Goal: Transaction & Acquisition: Book appointment/travel/reservation

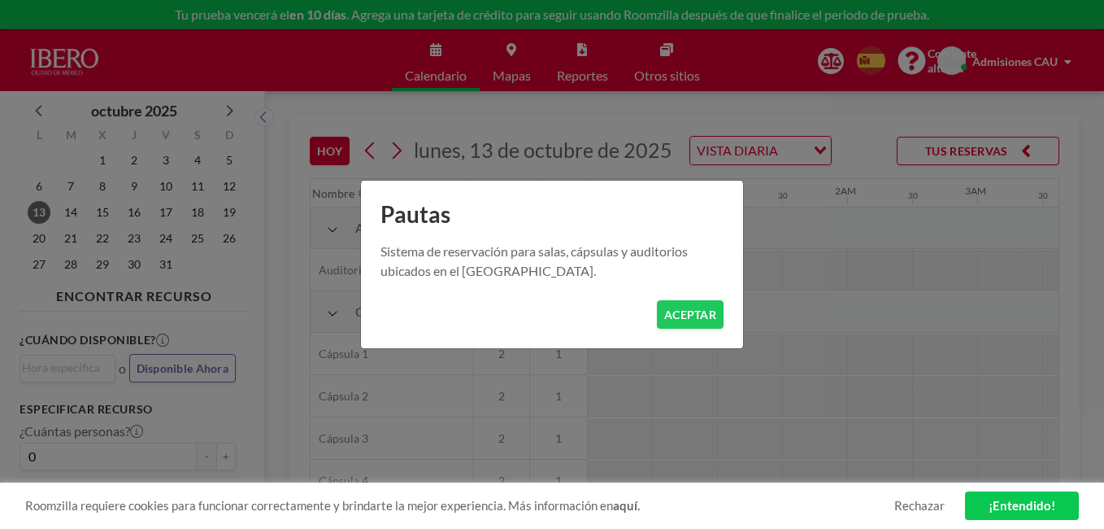
scroll to position [0, 1691]
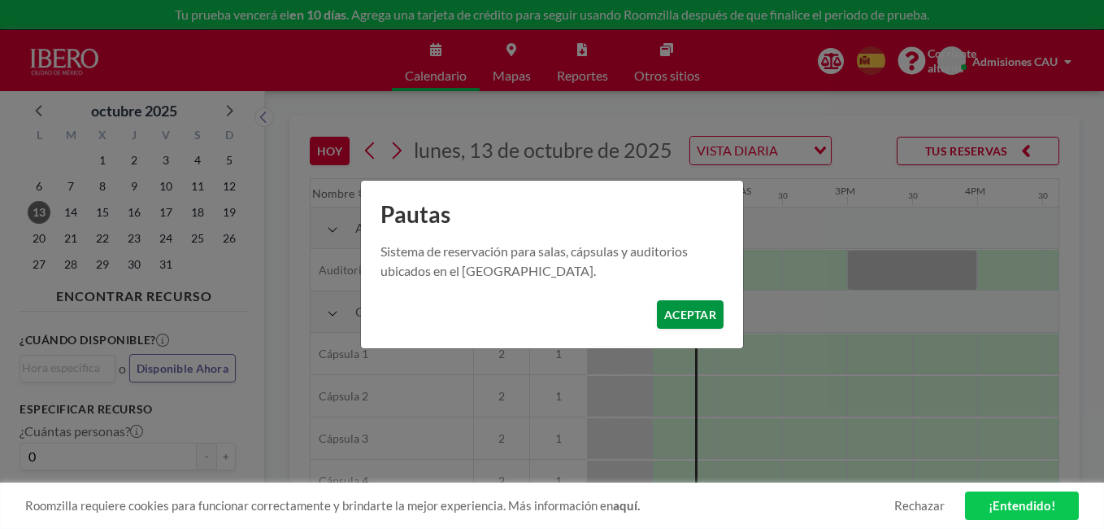
click at [680, 304] on button "ACEPTAR" at bounding box center [690, 314] width 67 height 28
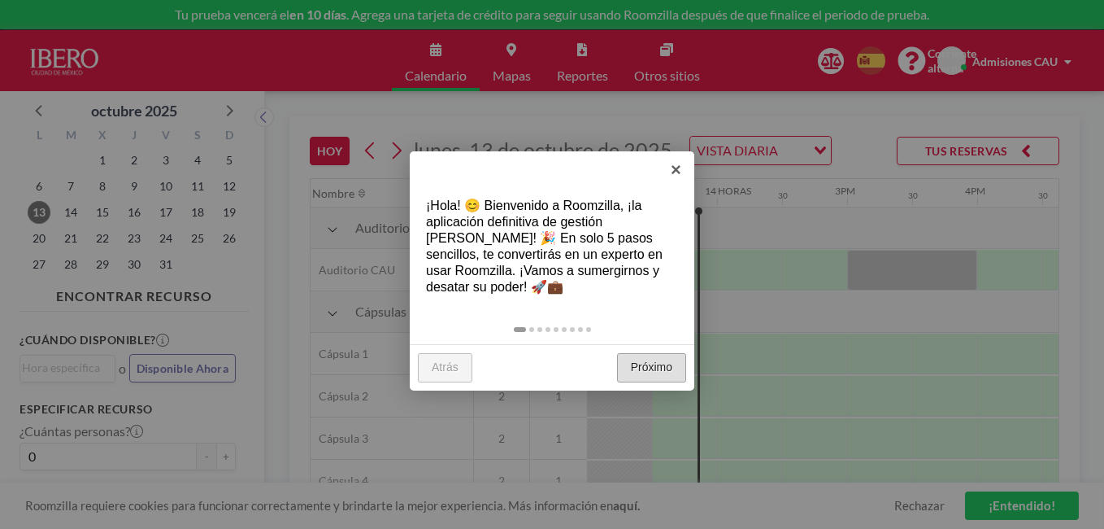
click at [662, 373] on link "Próximo" at bounding box center [651, 367] width 69 height 29
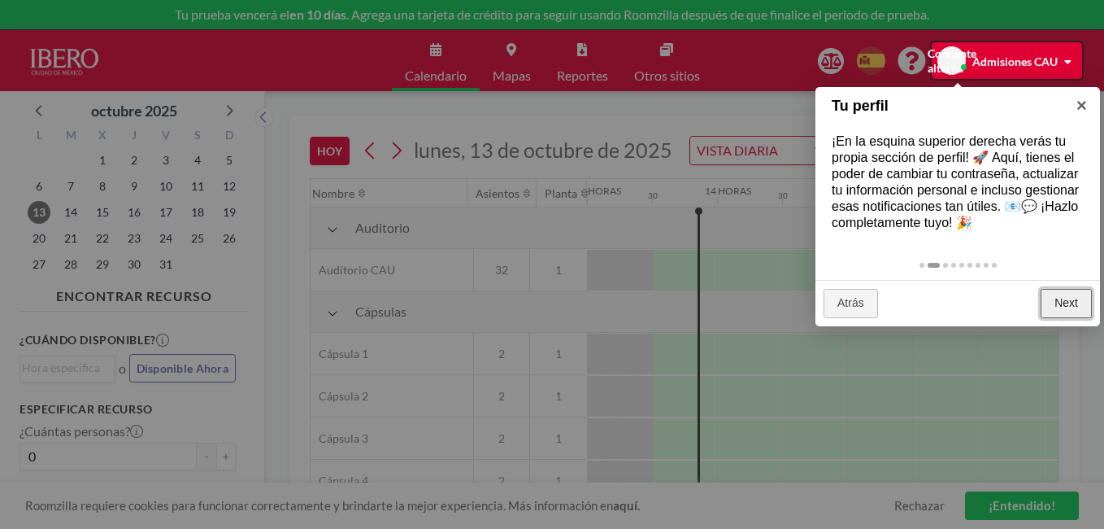
click at [1068, 292] on link "Next" at bounding box center [1066, 303] width 51 height 29
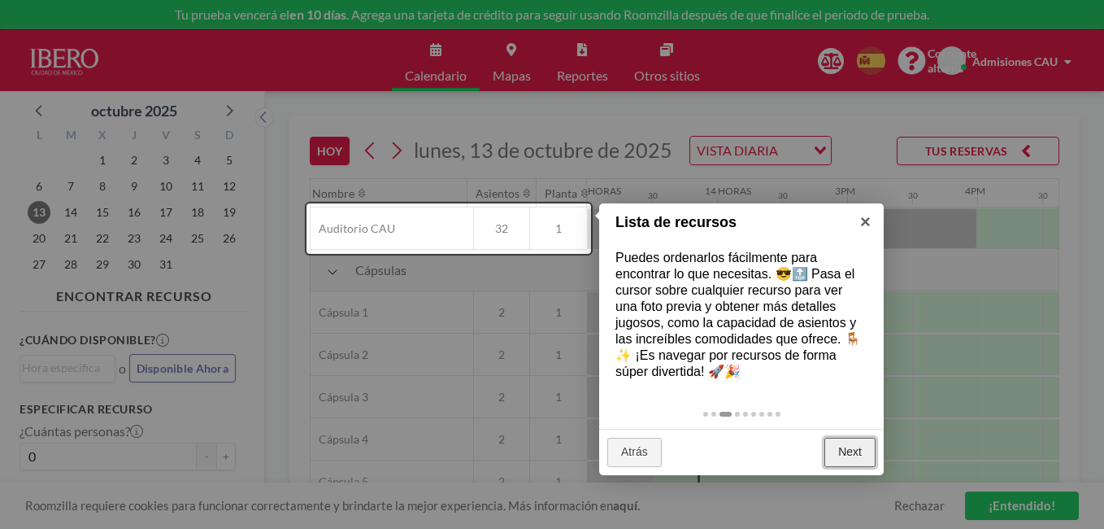
click at [840, 459] on link "Next" at bounding box center [850, 451] width 51 height 29
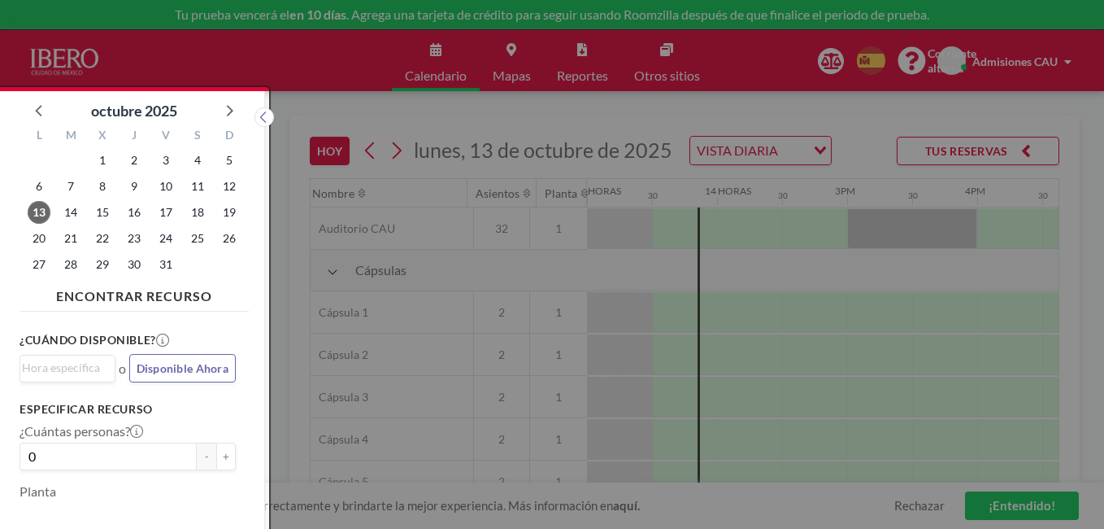
scroll to position [4, 0]
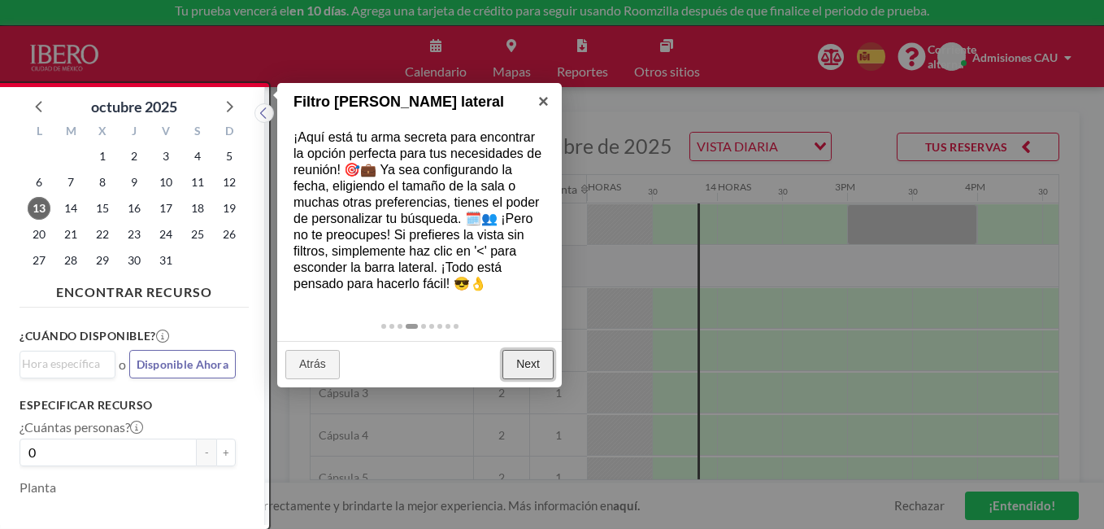
click at [524, 357] on link "Next" at bounding box center [528, 364] width 51 height 29
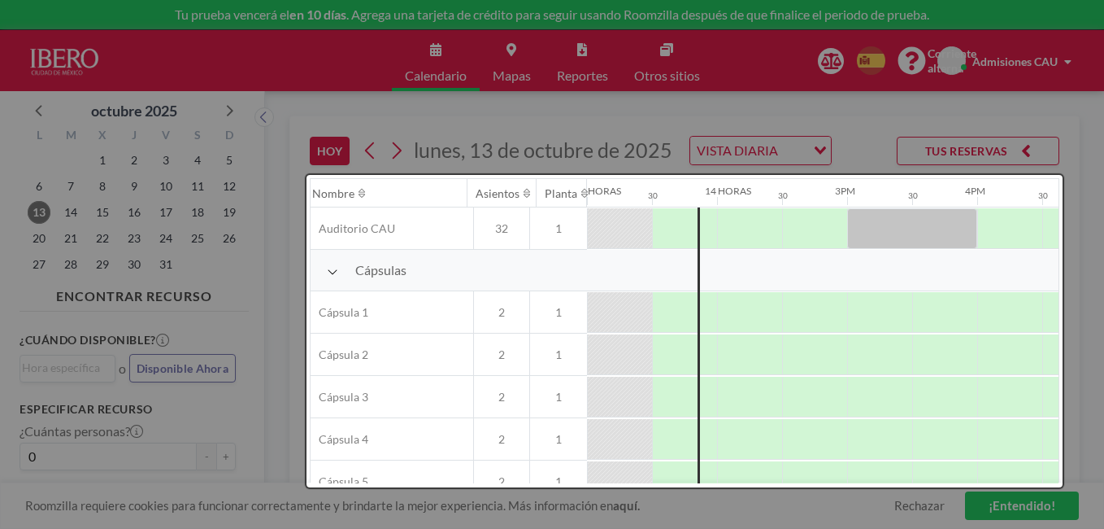
scroll to position [0, 0]
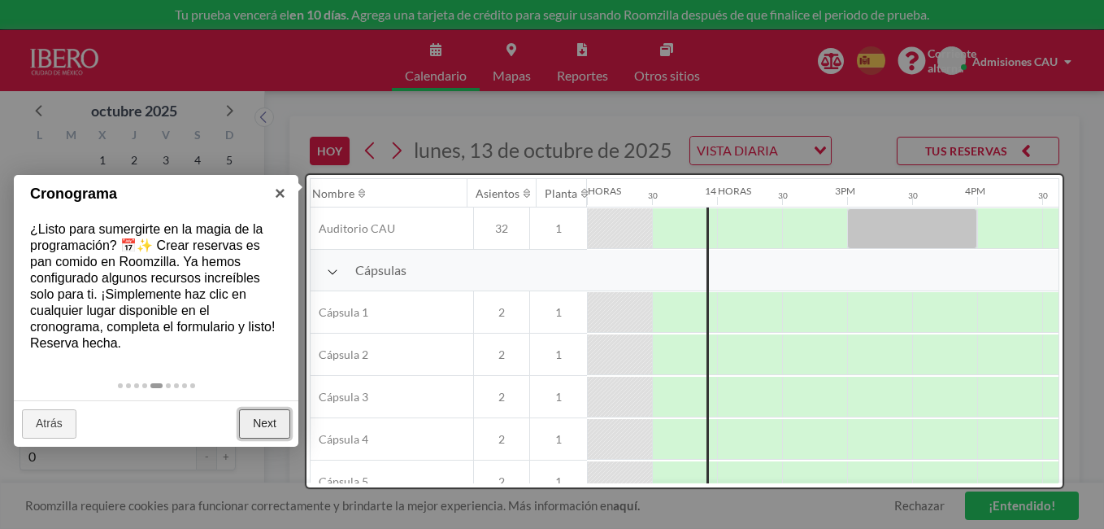
click at [246, 425] on link "Next" at bounding box center [264, 423] width 51 height 29
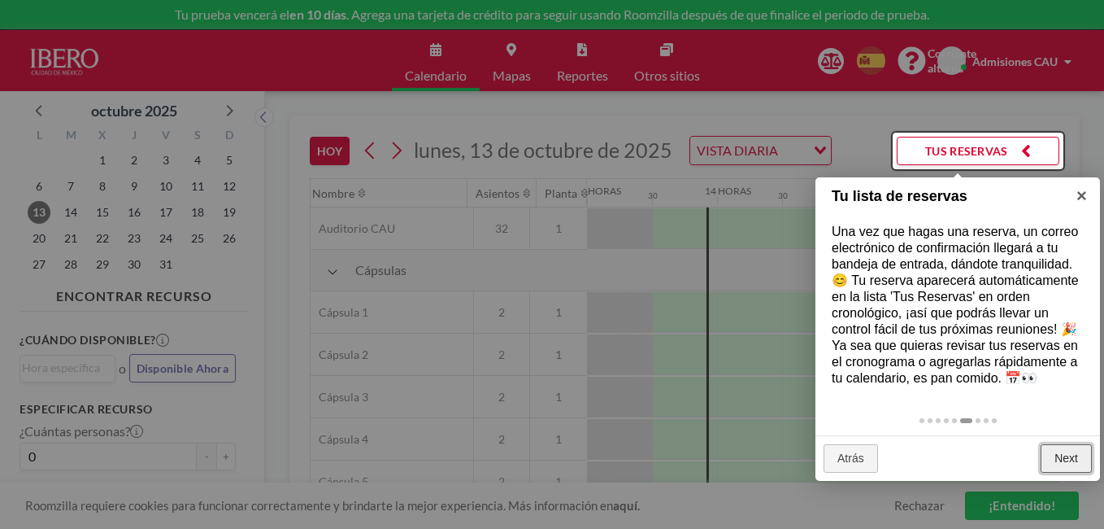
click at [1064, 457] on link "Next" at bounding box center [1066, 458] width 51 height 29
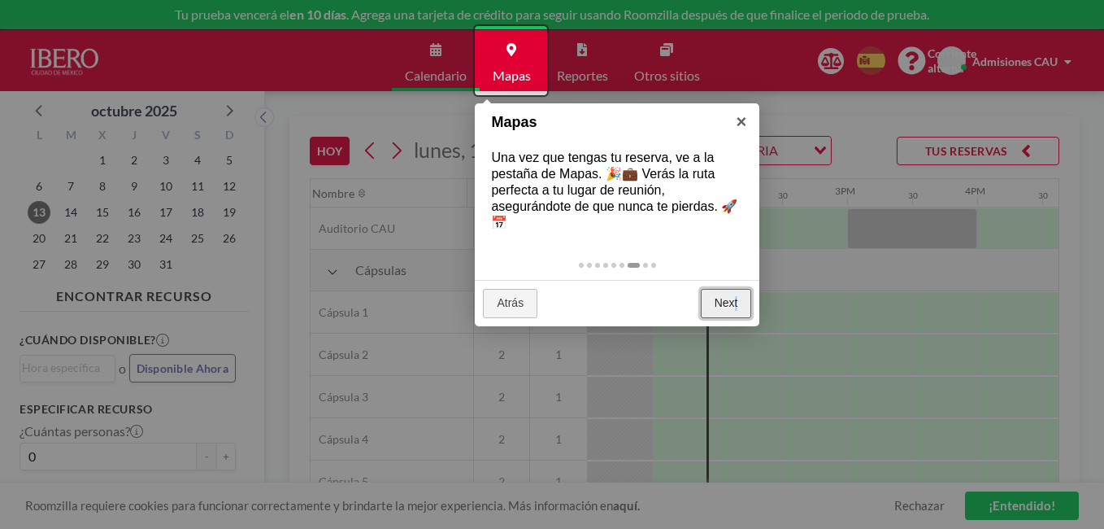
click at [738, 303] on link "Next" at bounding box center [726, 303] width 51 height 29
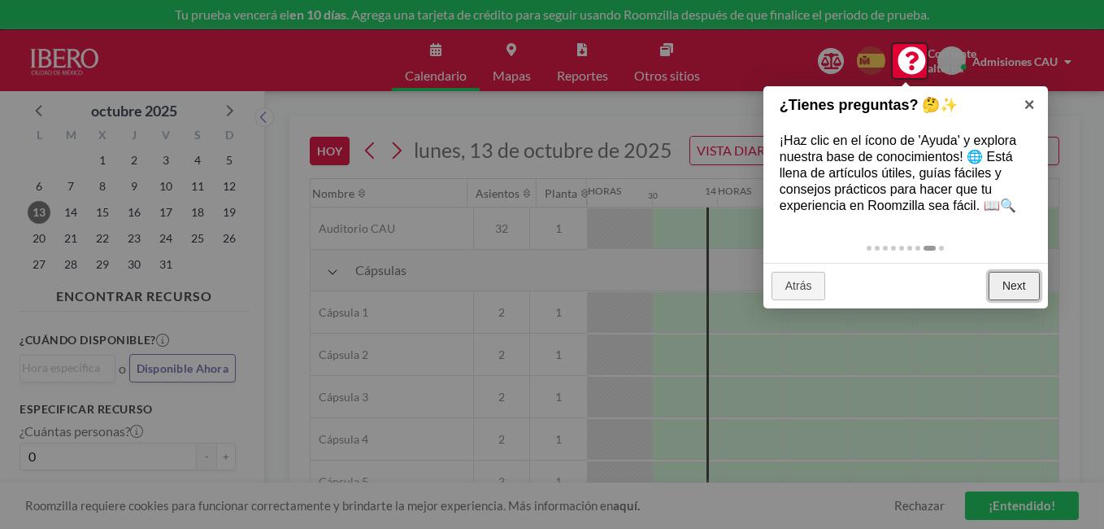
click at [1019, 281] on link "Next" at bounding box center [1014, 286] width 51 height 29
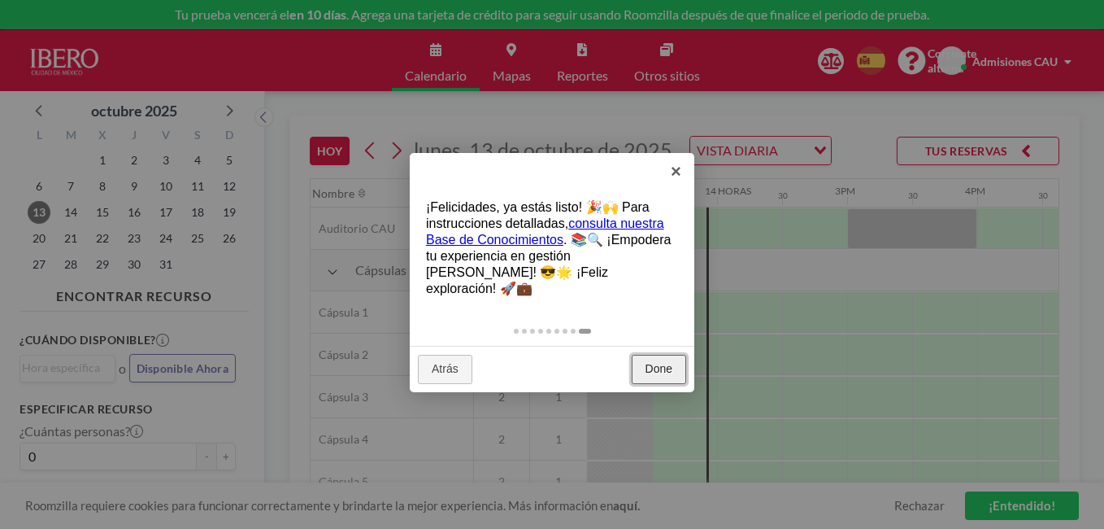
click at [666, 355] on link "Done" at bounding box center [659, 369] width 54 height 29
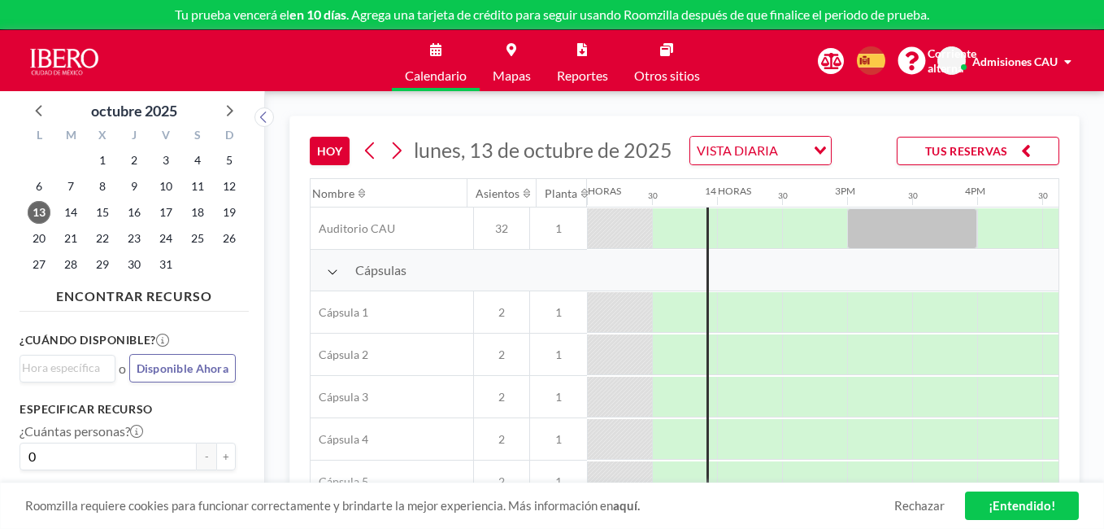
click at [508, 59] on link "Mapas" at bounding box center [512, 60] width 64 height 61
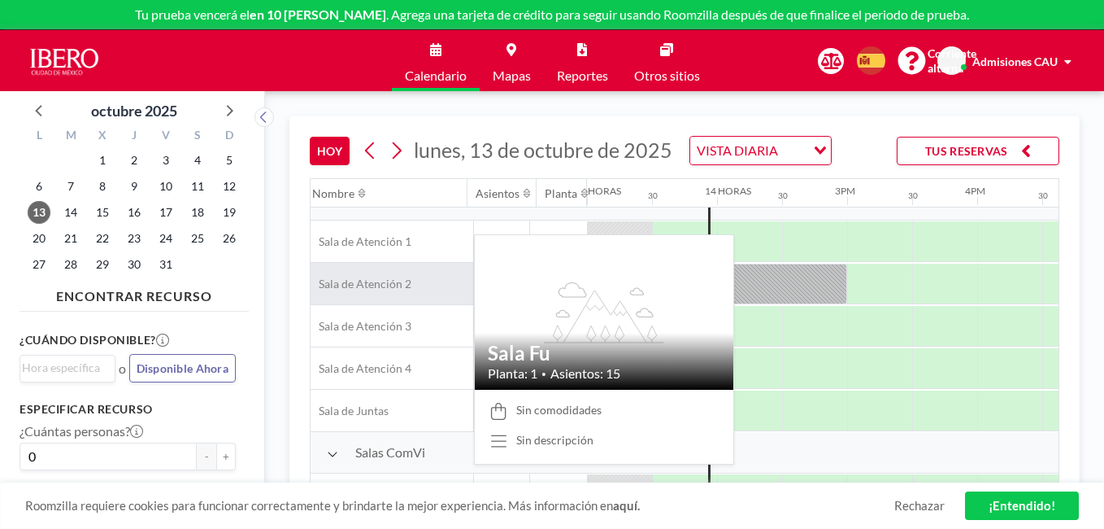
scroll to position [285, 1691]
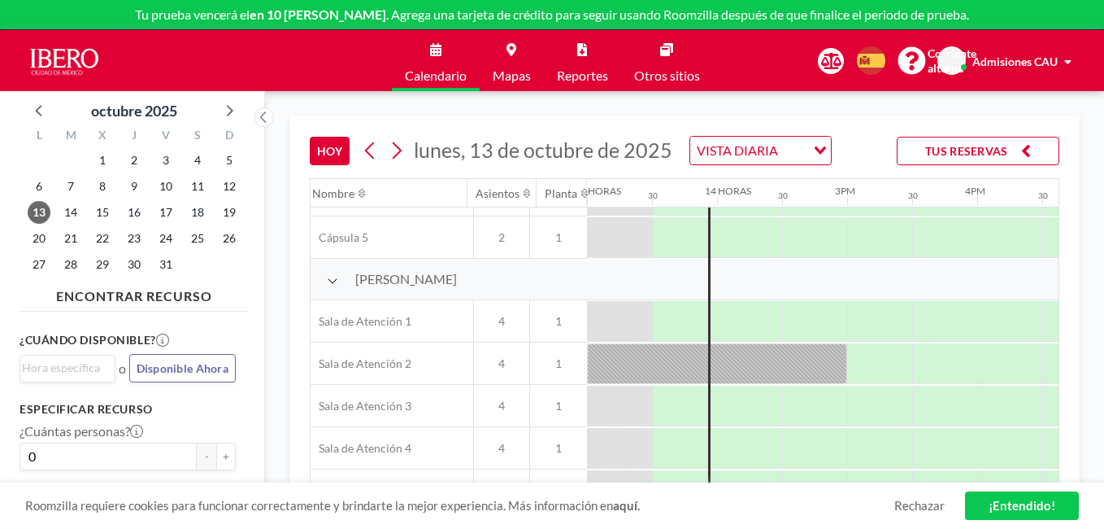
click at [1000, 508] on link "¡Entendido!" at bounding box center [1022, 505] width 114 height 28
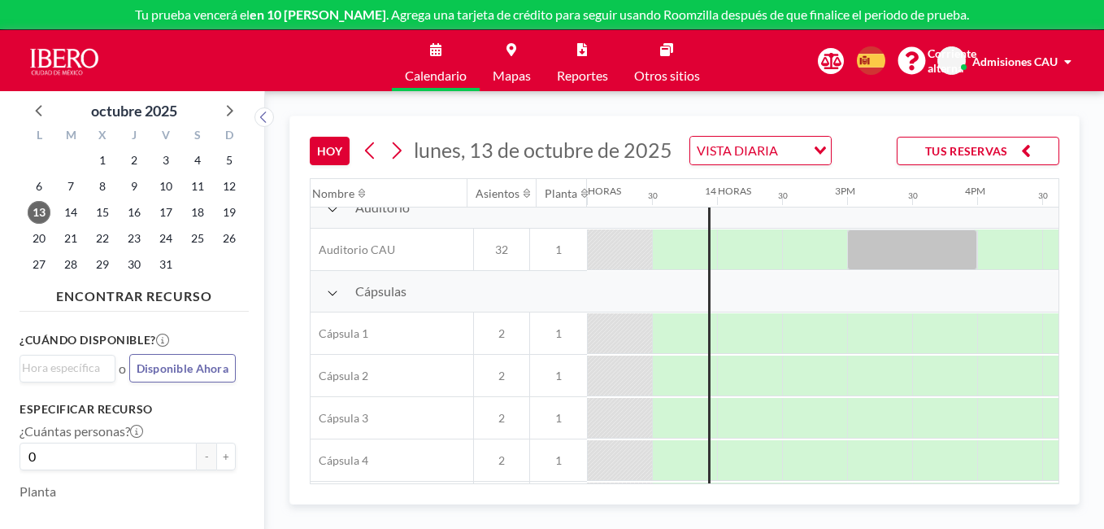
scroll to position [0, 1691]
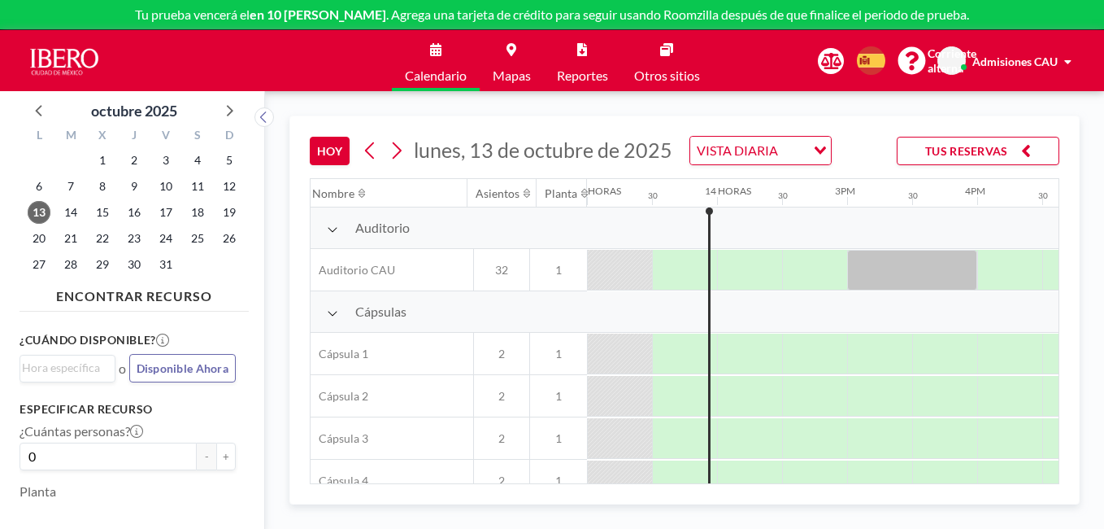
click at [202, 362] on span "Disponible Ahora" at bounding box center [183, 368] width 92 height 14
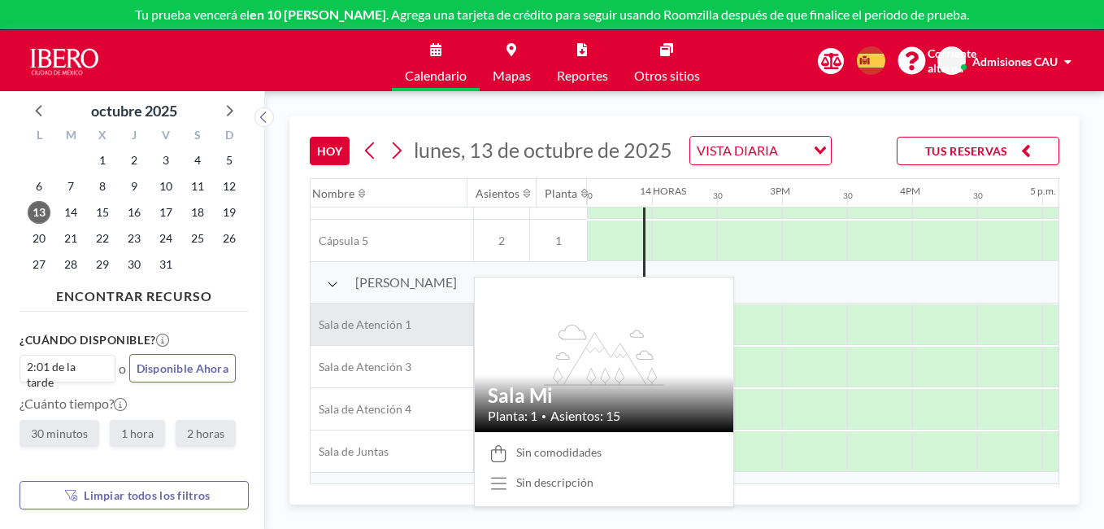
scroll to position [0, 1756]
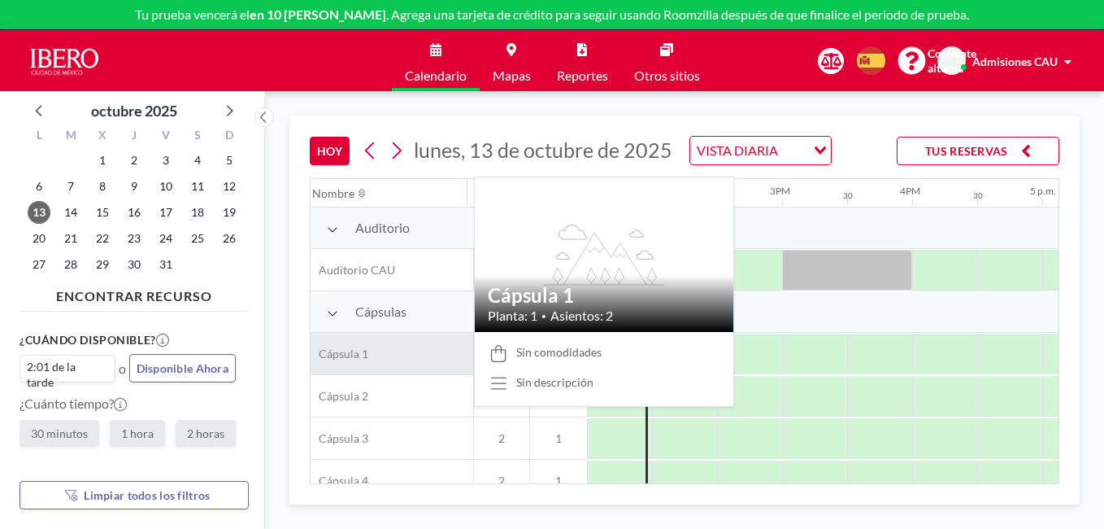
click at [371, 351] on div "Cápsula 1" at bounding box center [392, 353] width 163 height 41
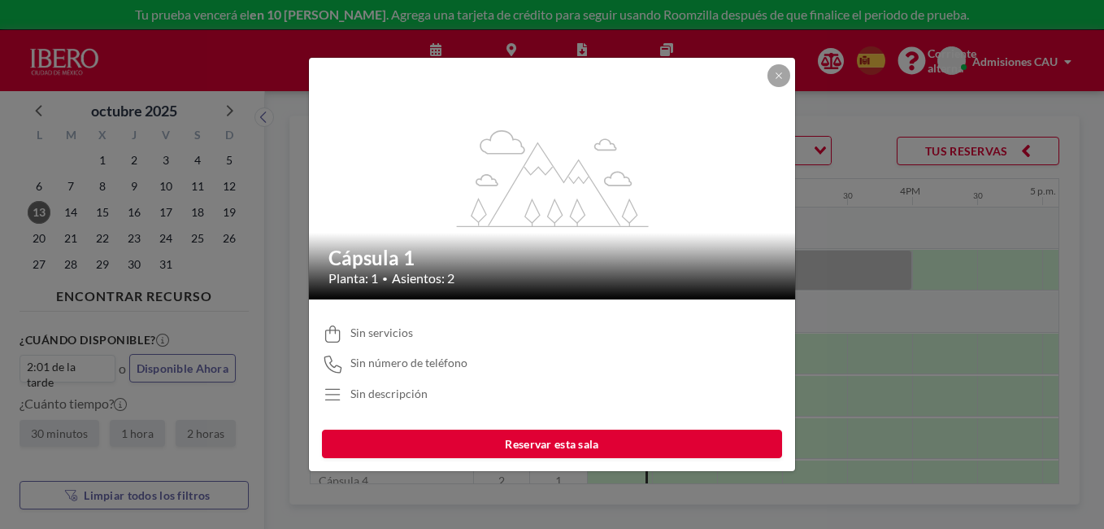
click at [772, 409] on div "Sin servicios Sin número de teléfono Sin descripción" at bounding box center [552, 364] width 460 height 104
click at [380, 336] on span "Sin servicios" at bounding box center [381, 332] width 63 height 15
click at [385, 381] on div "Sin servicios Sin número de teléfono Sin descripción" at bounding box center [552, 364] width 460 height 104
click at [394, 406] on div "Sin servicios Sin número de teléfono Sin descripción" at bounding box center [552, 364] width 460 height 104
click at [785, 80] on button at bounding box center [779, 75] width 23 height 23
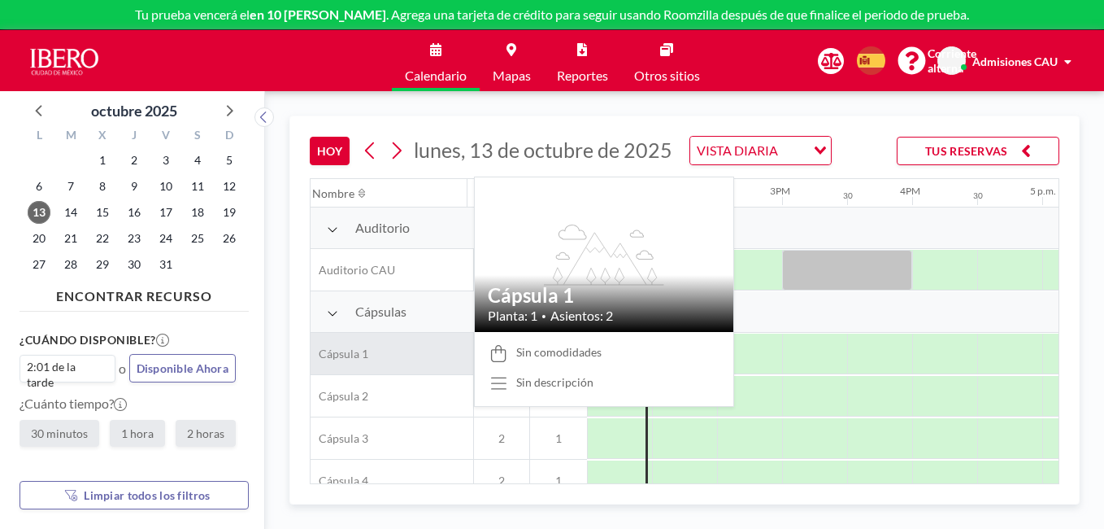
click at [360, 357] on span "Cápsula 1" at bounding box center [340, 353] width 58 height 15
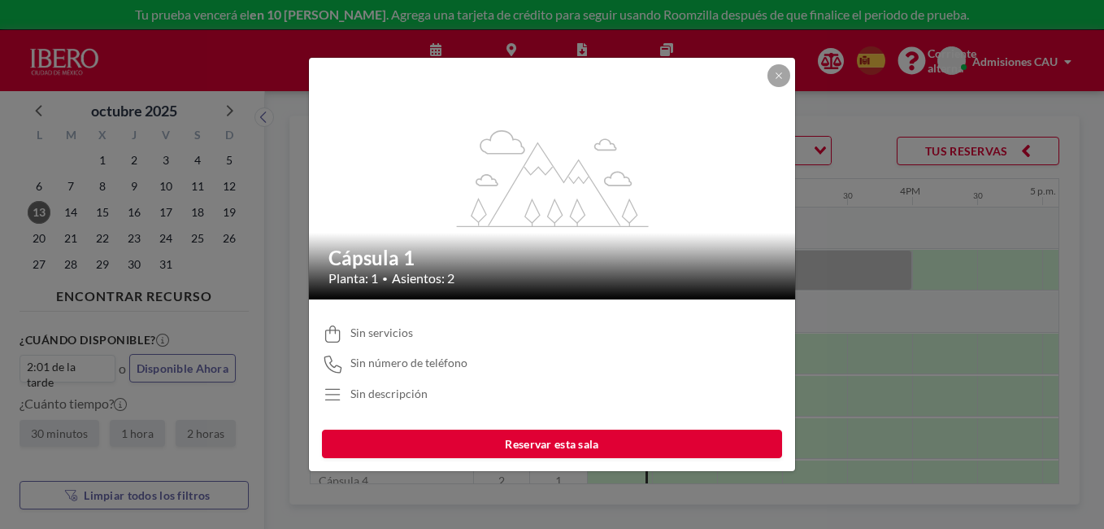
click at [490, 437] on button "Reservar esta sala" at bounding box center [552, 443] width 460 height 28
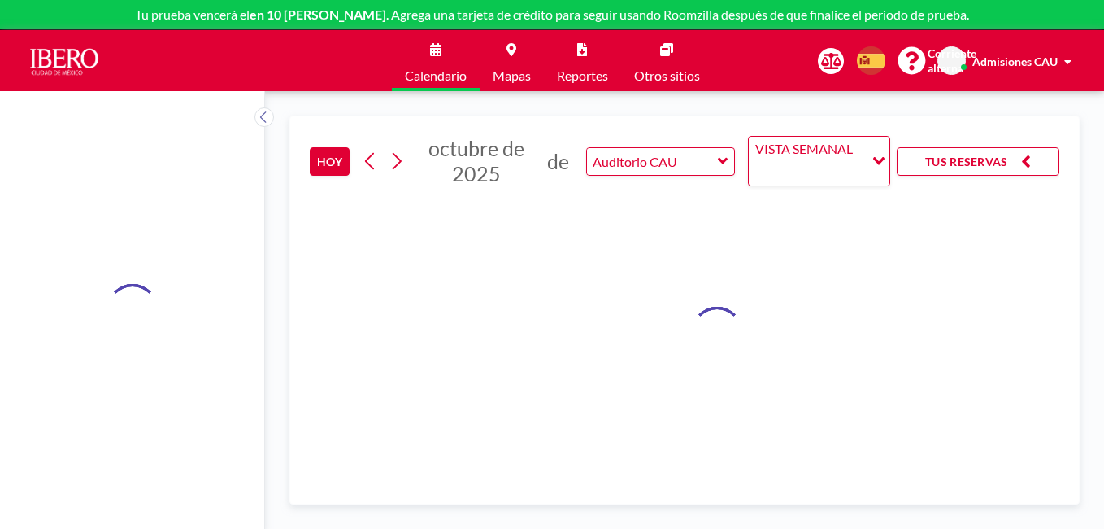
type input "Cápsula 1"
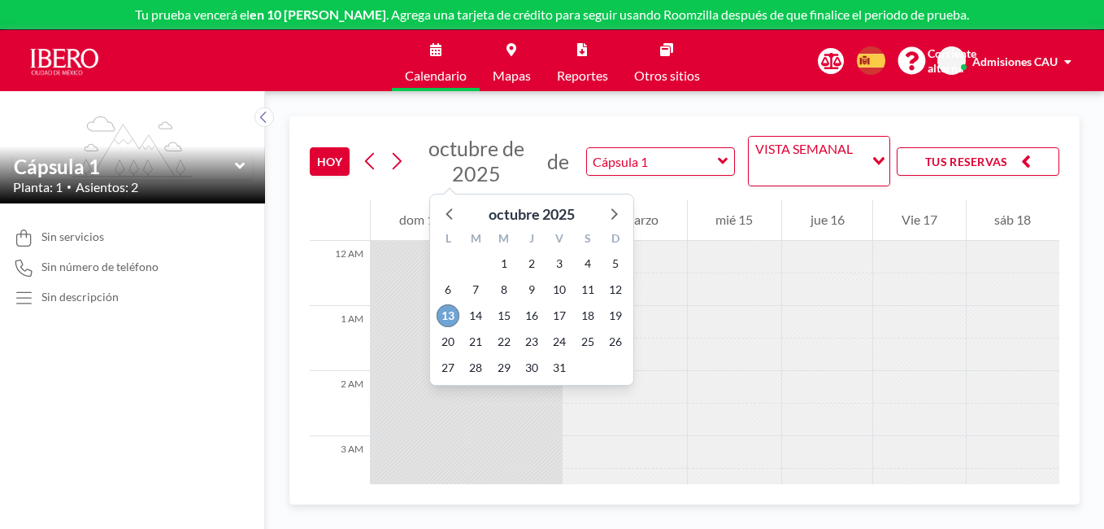
click at [451, 317] on span "13" at bounding box center [448, 315] width 23 height 23
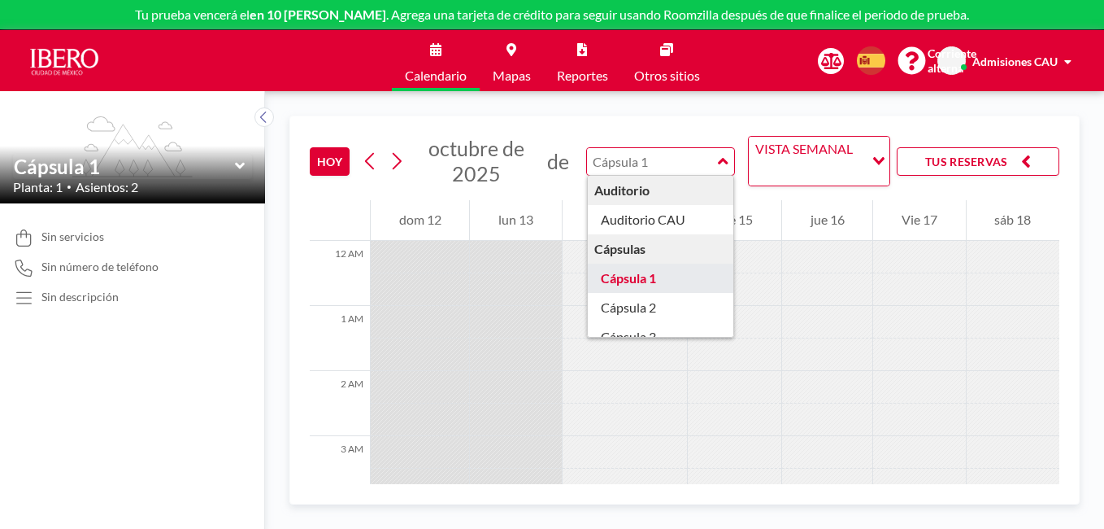
click at [707, 159] on input "text" at bounding box center [652, 161] width 130 height 27
type input "Cápsula 1"
click at [823, 165] on input "Buscar opción" at bounding box center [807, 171] width 112 height 21
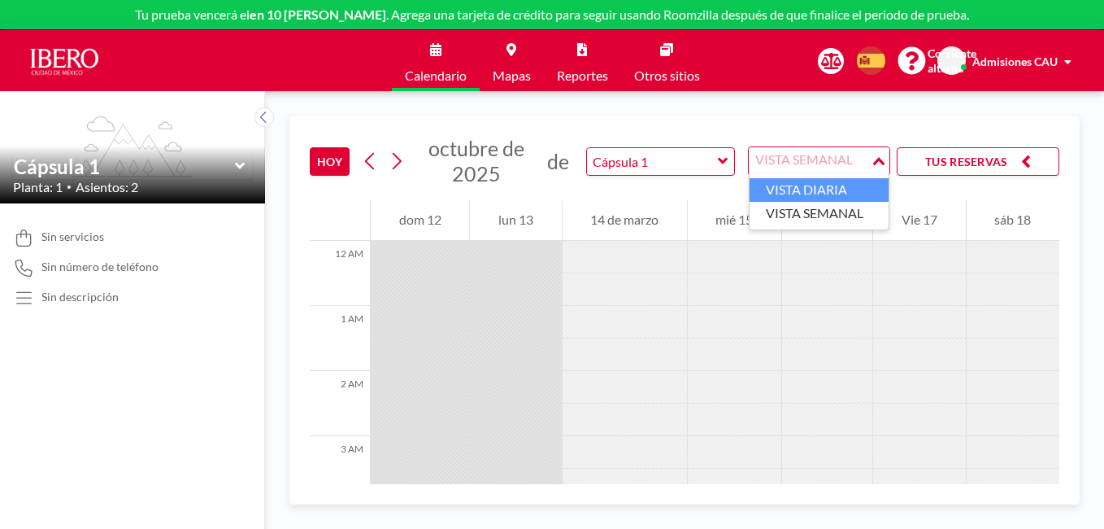
click at [821, 183] on li "VISTA DIARIA" at bounding box center [819, 190] width 139 height 24
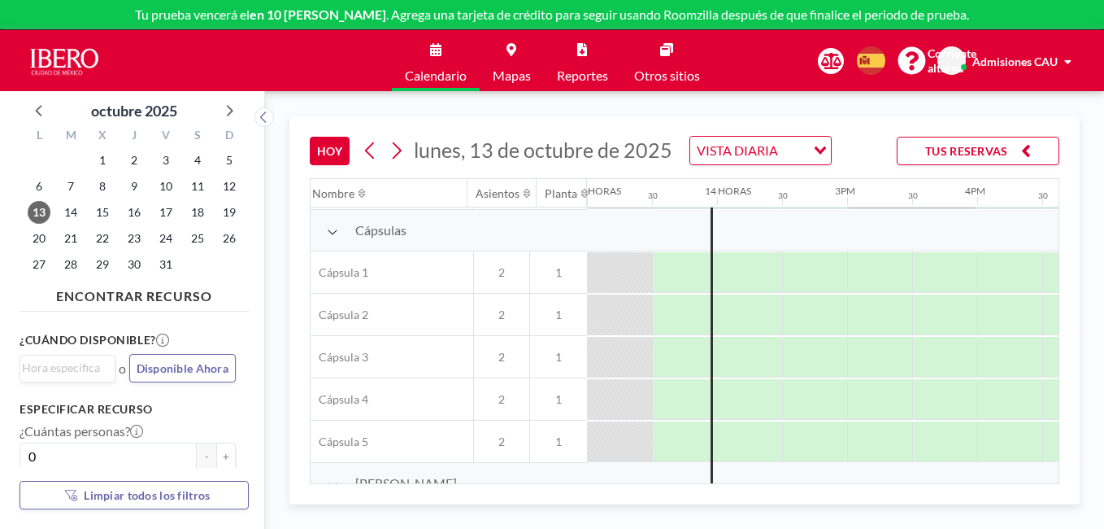
scroll to position [0, 1691]
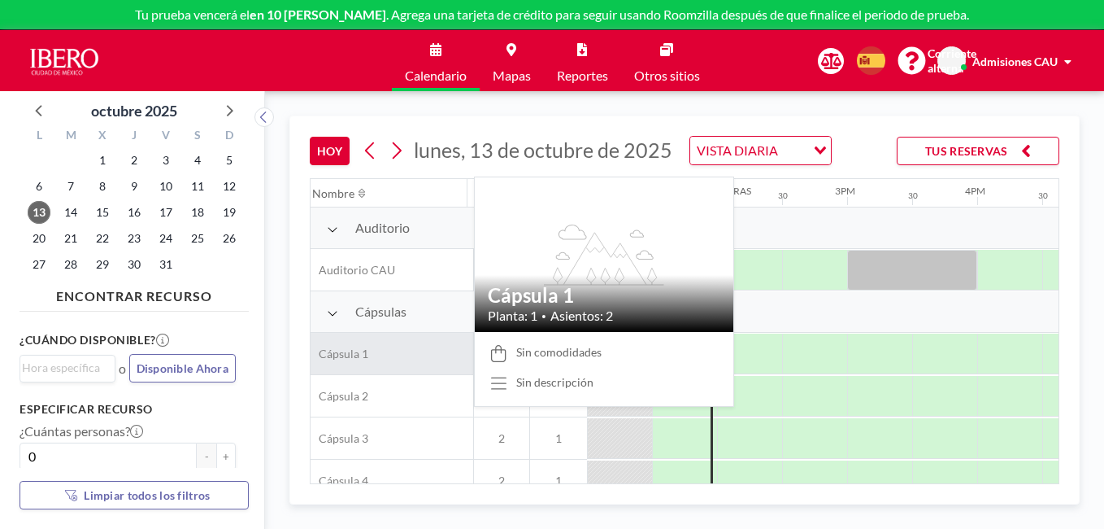
click at [355, 350] on span "Cápsula 1" at bounding box center [340, 353] width 58 height 15
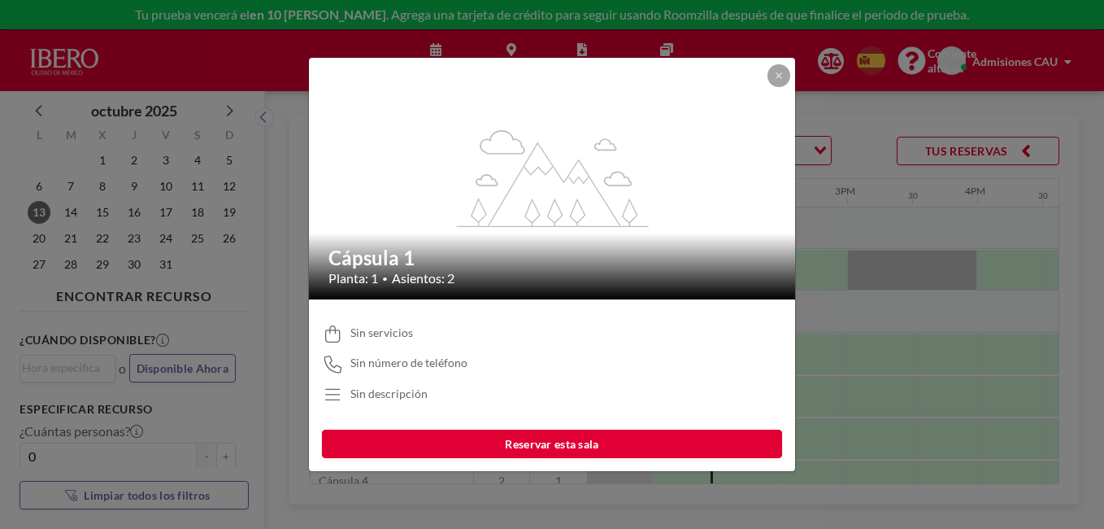
click at [485, 437] on button "Reservar esta sala" at bounding box center [552, 443] width 460 height 28
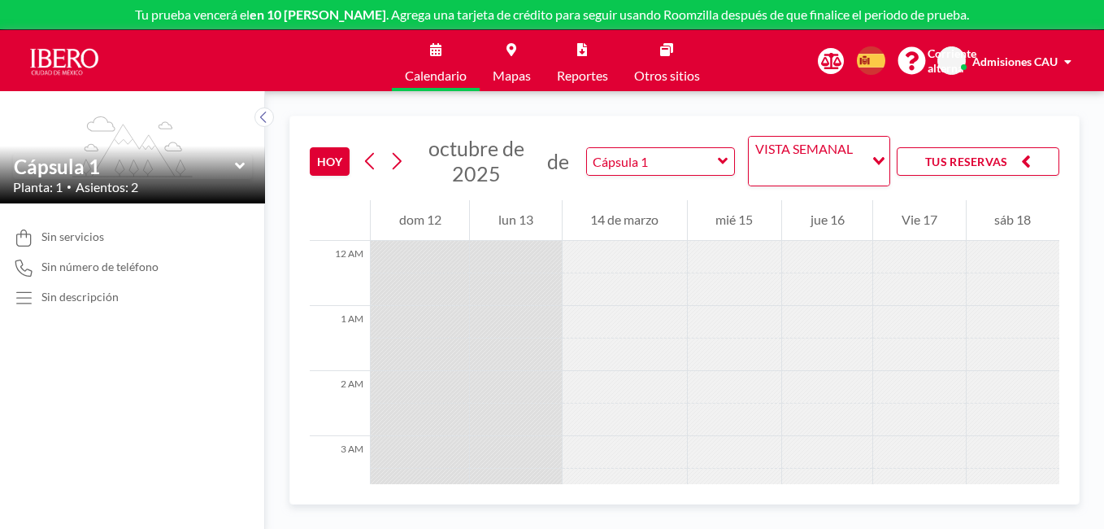
click at [237, 168] on icon at bounding box center [240, 166] width 11 height 16
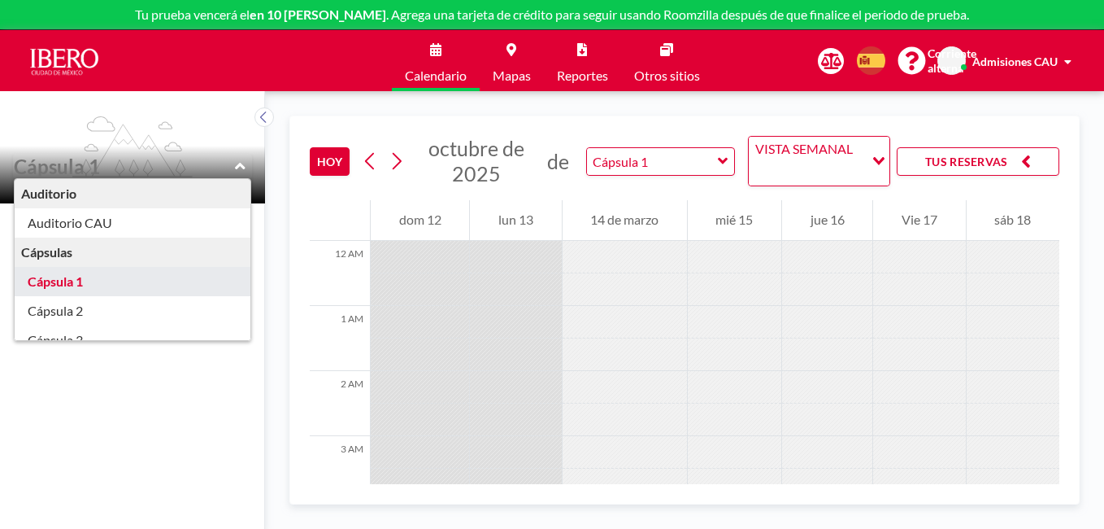
type input "Cápsula 1"
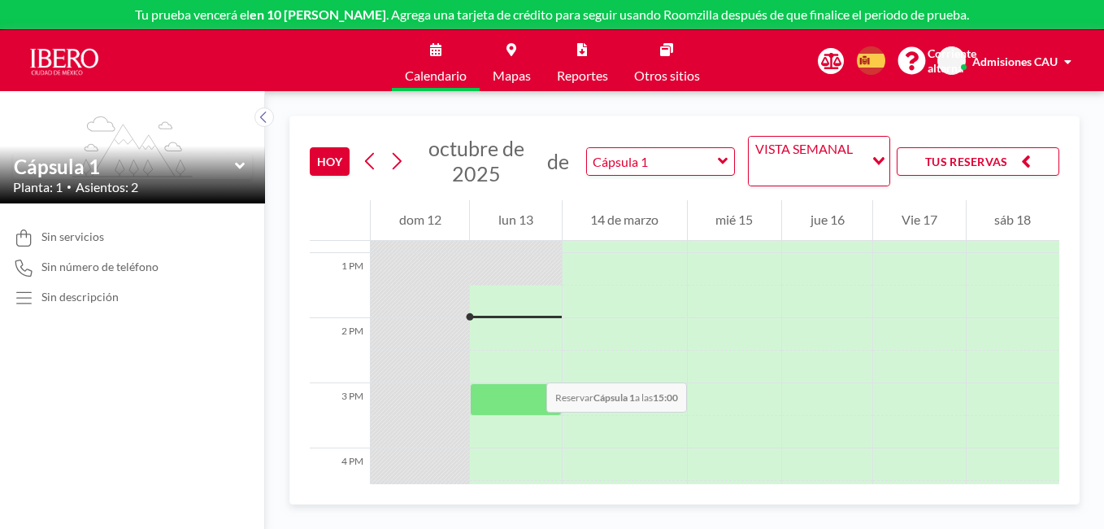
scroll to position [813, 0]
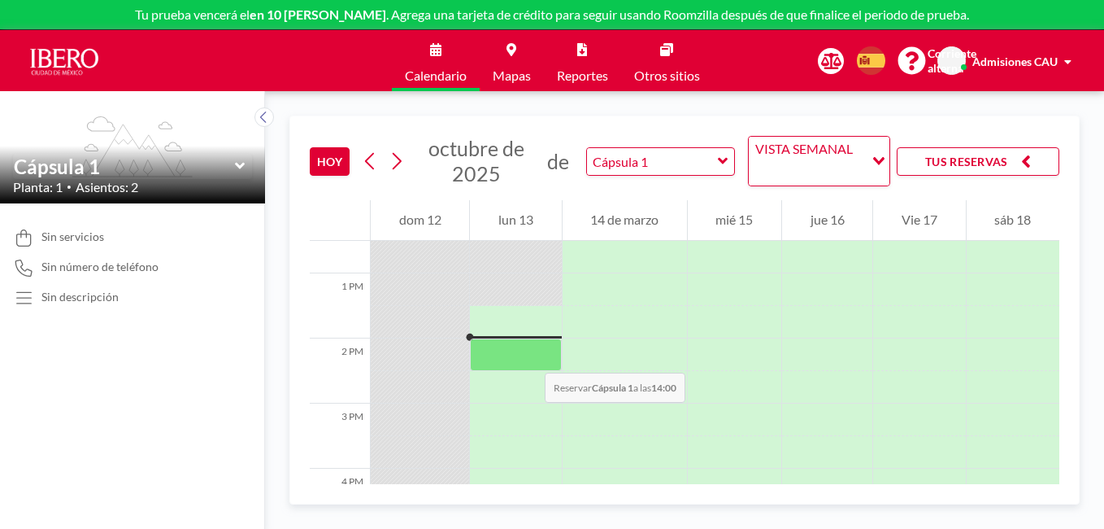
click at [529, 356] on div at bounding box center [515, 354] width 91 height 33
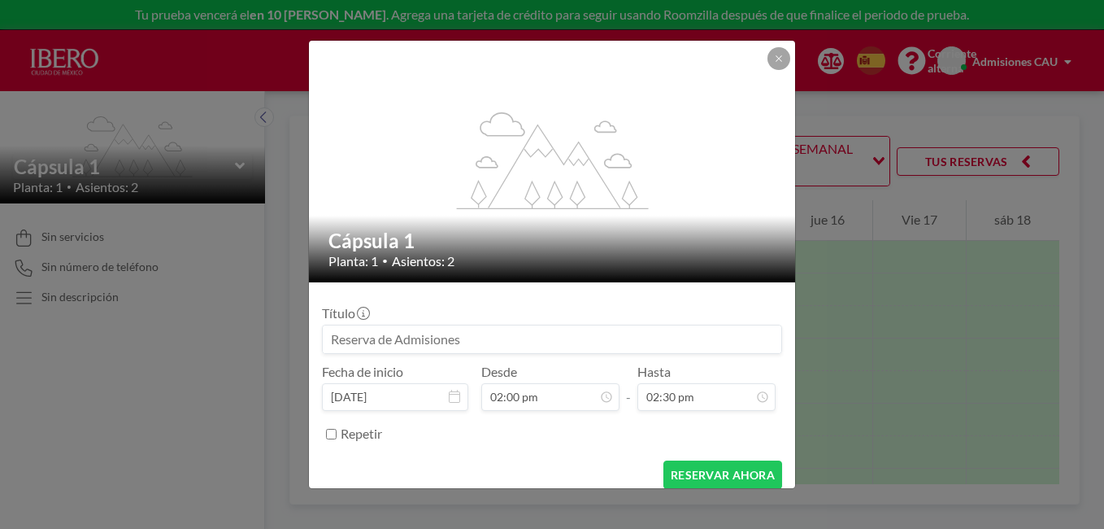
click at [487, 344] on input at bounding box center [552, 339] width 459 height 28
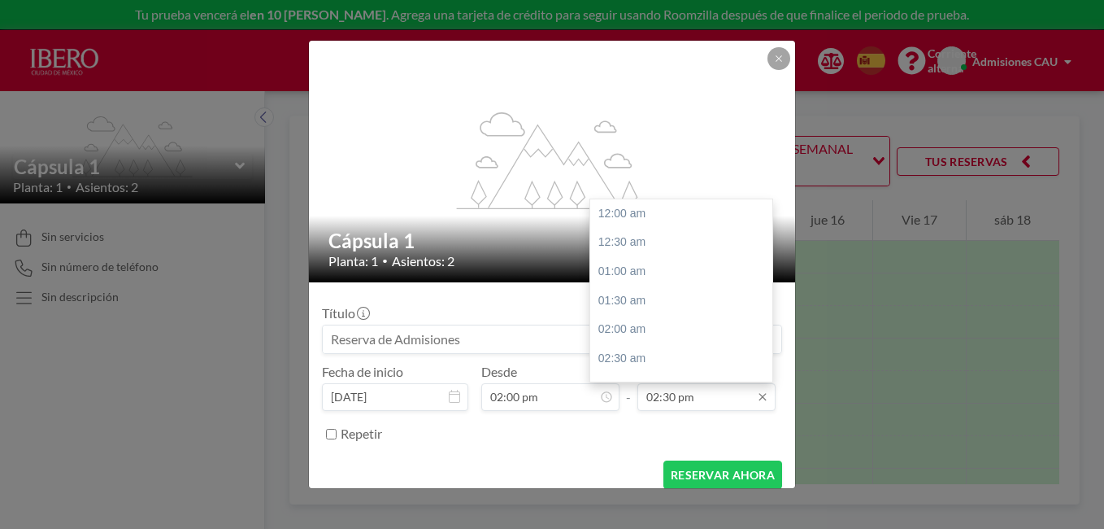
scroll to position [839, 0]
click at [672, 398] on input "02:30 pm" at bounding box center [706, 397] width 138 height 28
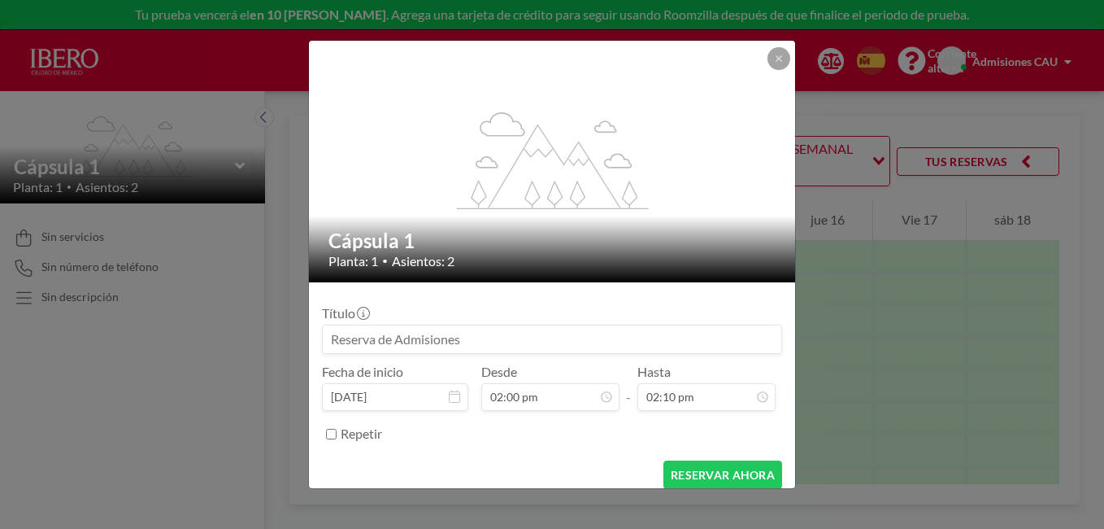
type input "02:10 pm"
click at [582, 438] on div "Repetir" at bounding box center [562, 433] width 442 height 27
click at [524, 465] on div "RESERVAR AHORA" at bounding box center [552, 474] width 460 height 28
click at [458, 334] on input at bounding box center [552, 339] width 459 height 28
type input "i"
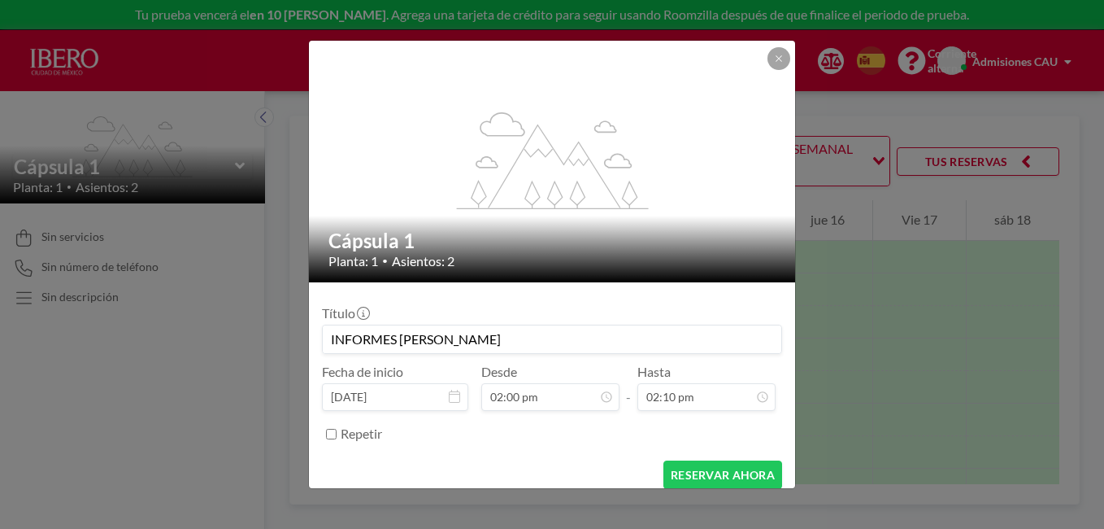
scroll to position [13, 0]
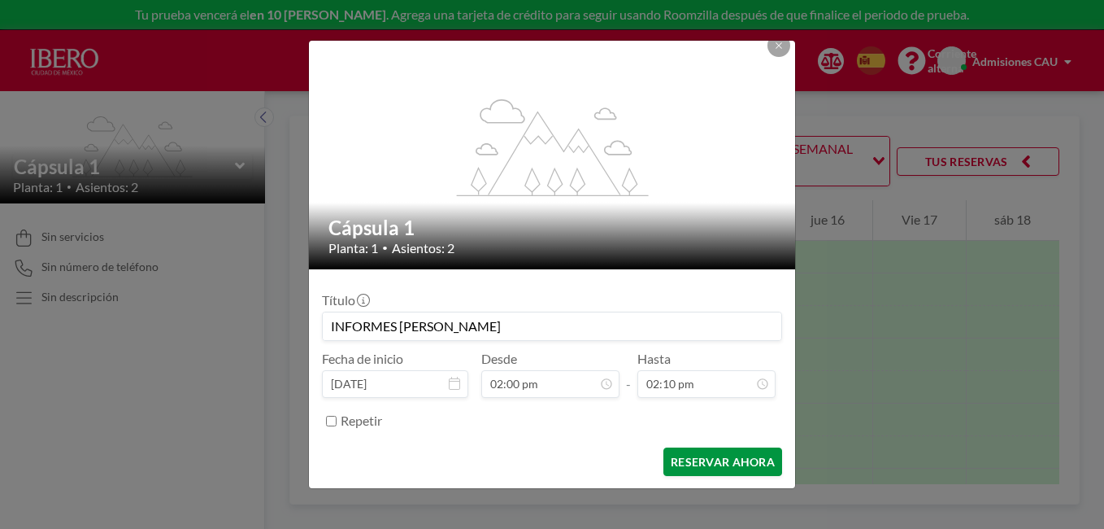
type input "INFORMES [PERSON_NAME]"
click at [700, 455] on font "RESERVAR AHORA" at bounding box center [723, 462] width 104 height 14
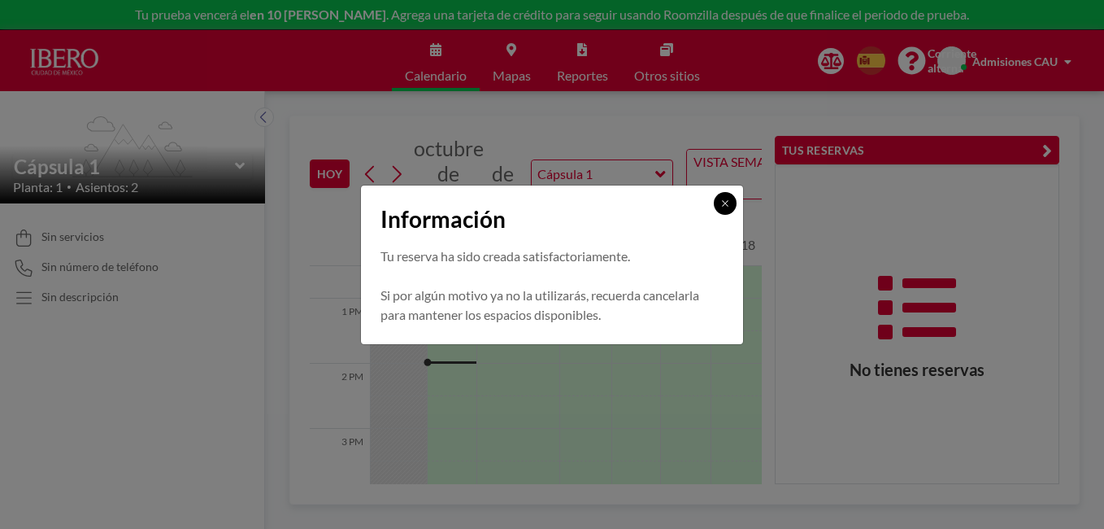
click at [725, 206] on icon at bounding box center [725, 203] width 10 height 10
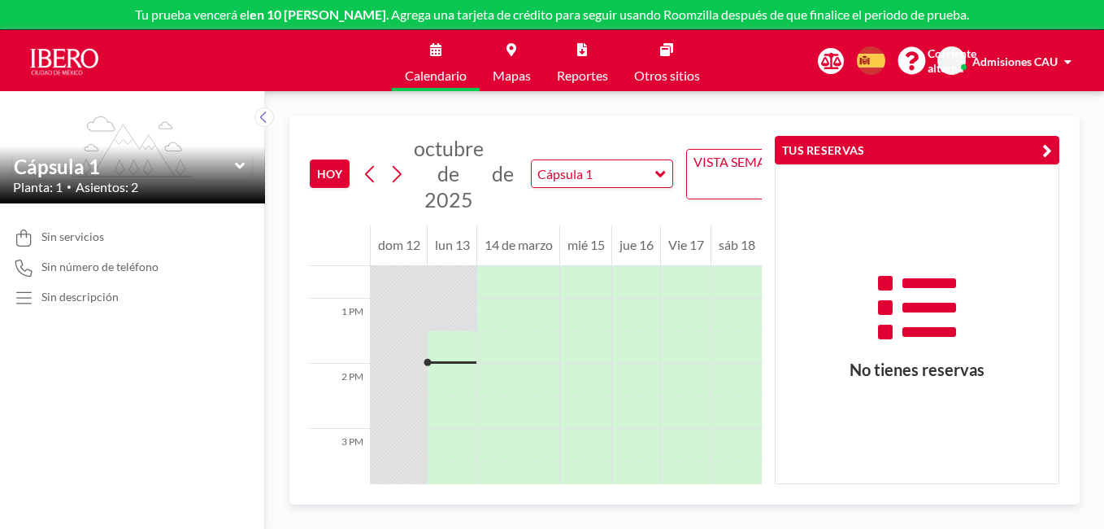
click at [1056, 145] on button "TUS RESERVAS" at bounding box center [917, 150] width 285 height 28
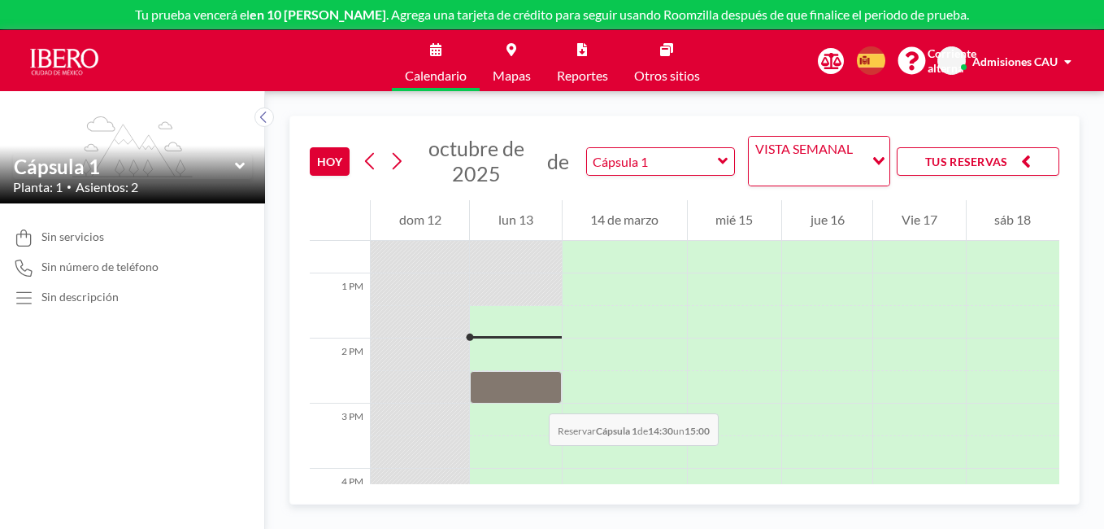
click at [533, 397] on div at bounding box center [515, 387] width 91 height 33
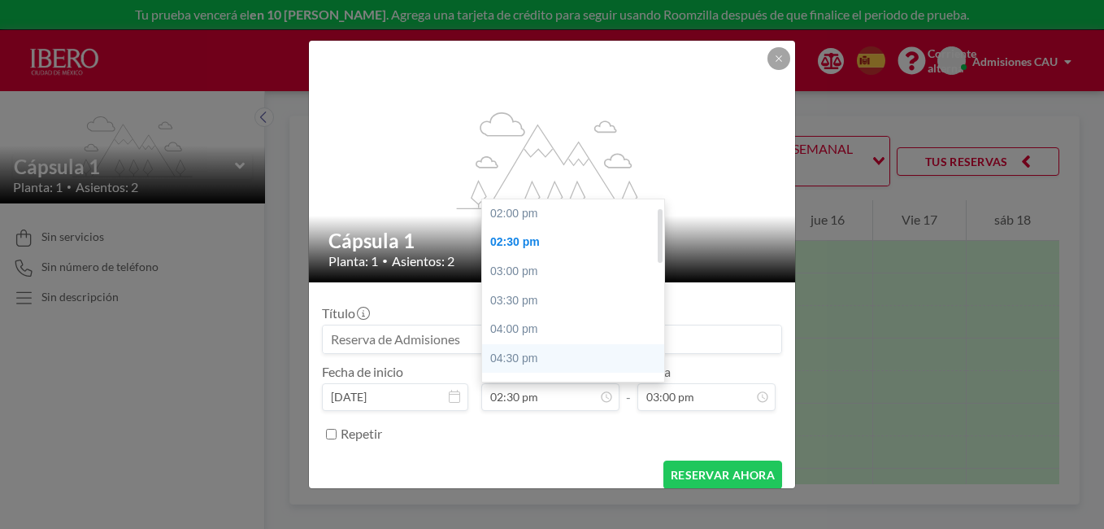
scroll to position [29, 0]
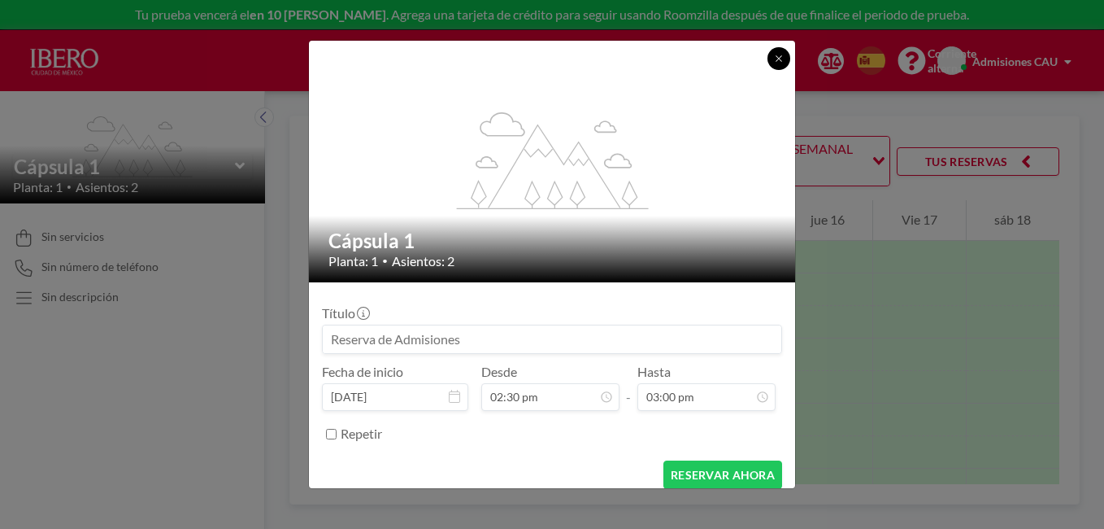
click at [782, 61] on icon at bounding box center [779, 59] width 10 height 10
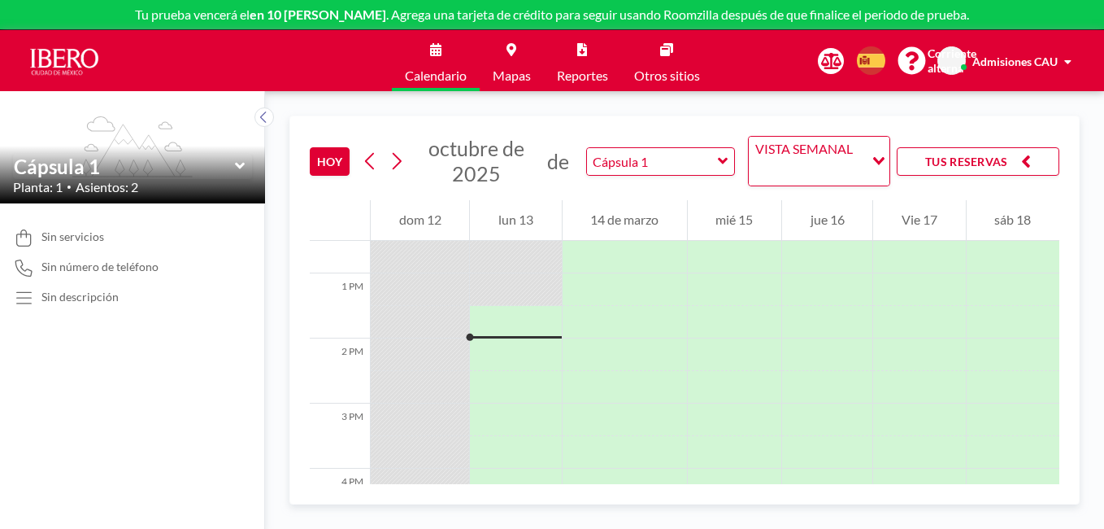
click at [515, 318] on div at bounding box center [515, 322] width 91 height 33
click at [519, 323] on div at bounding box center [515, 322] width 91 height 33
click at [394, 163] on icon at bounding box center [396, 161] width 15 height 24
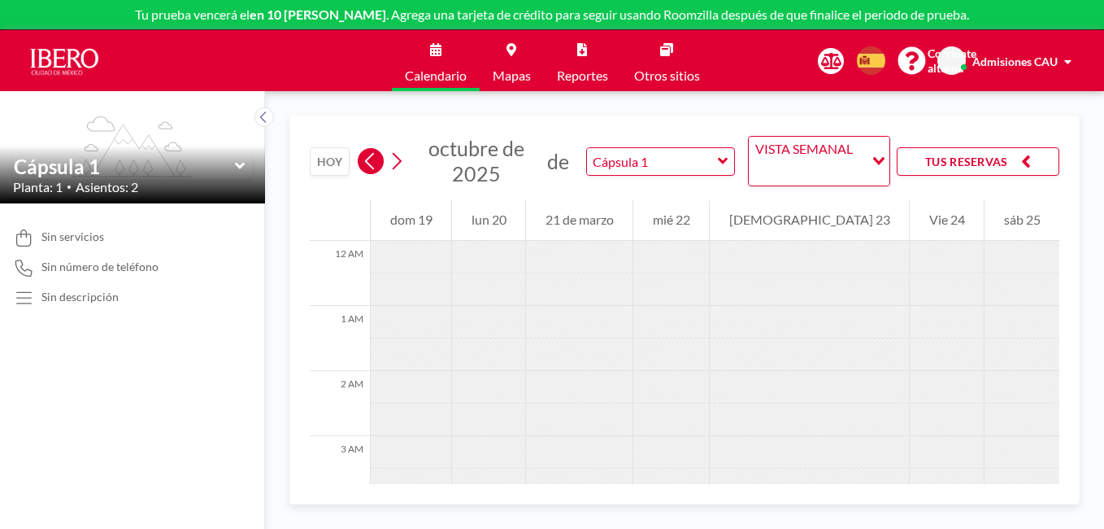
click at [372, 164] on icon at bounding box center [370, 161] width 15 height 24
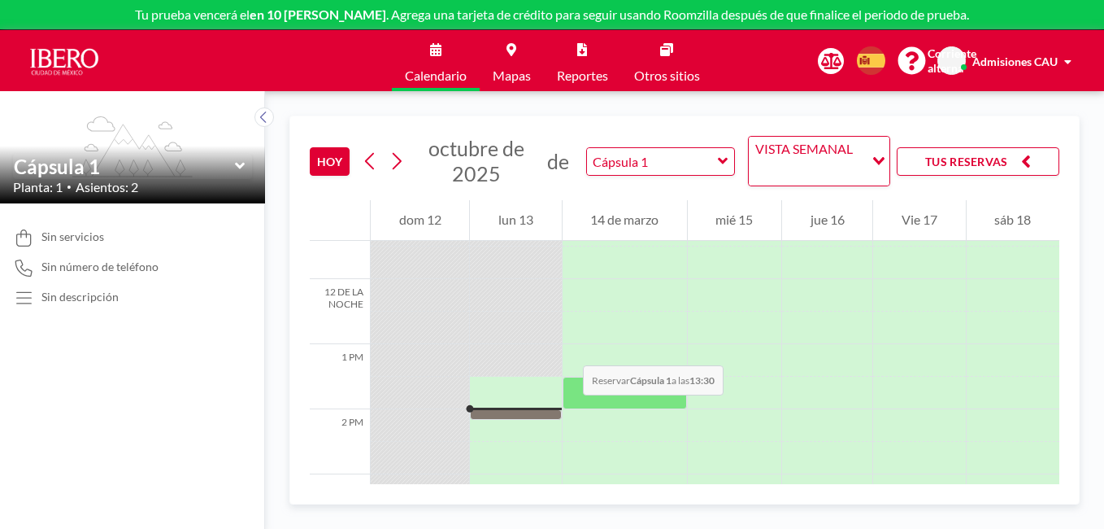
scroll to position [732, 0]
